Goal: Find specific page/section: Find specific page/section

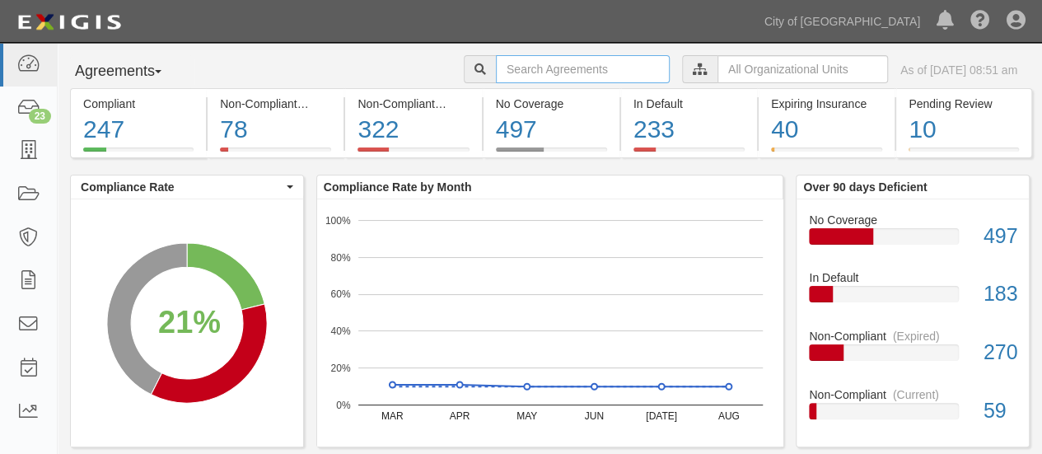
click at [501, 71] on input "text" at bounding box center [583, 69] width 174 height 28
type input "a"
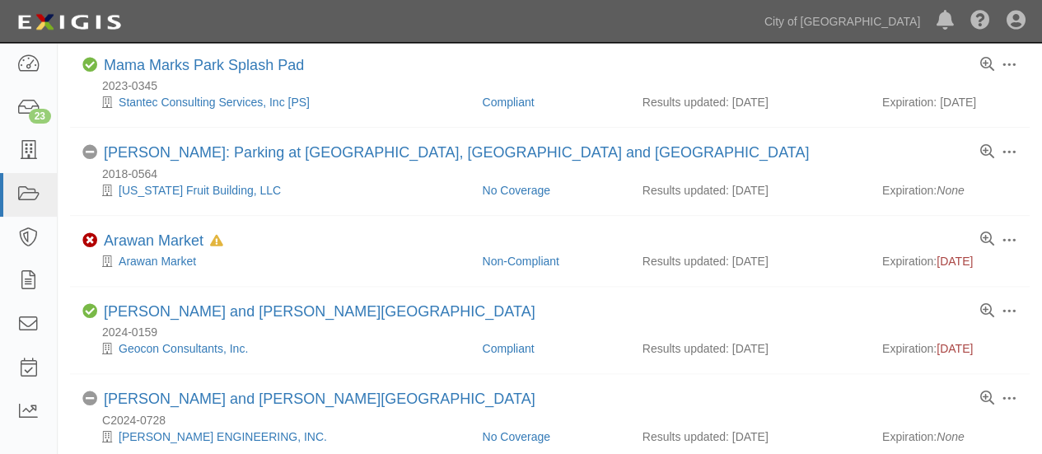
scroll to position [339, 0]
